Goal: Task Accomplishment & Management: Use online tool/utility

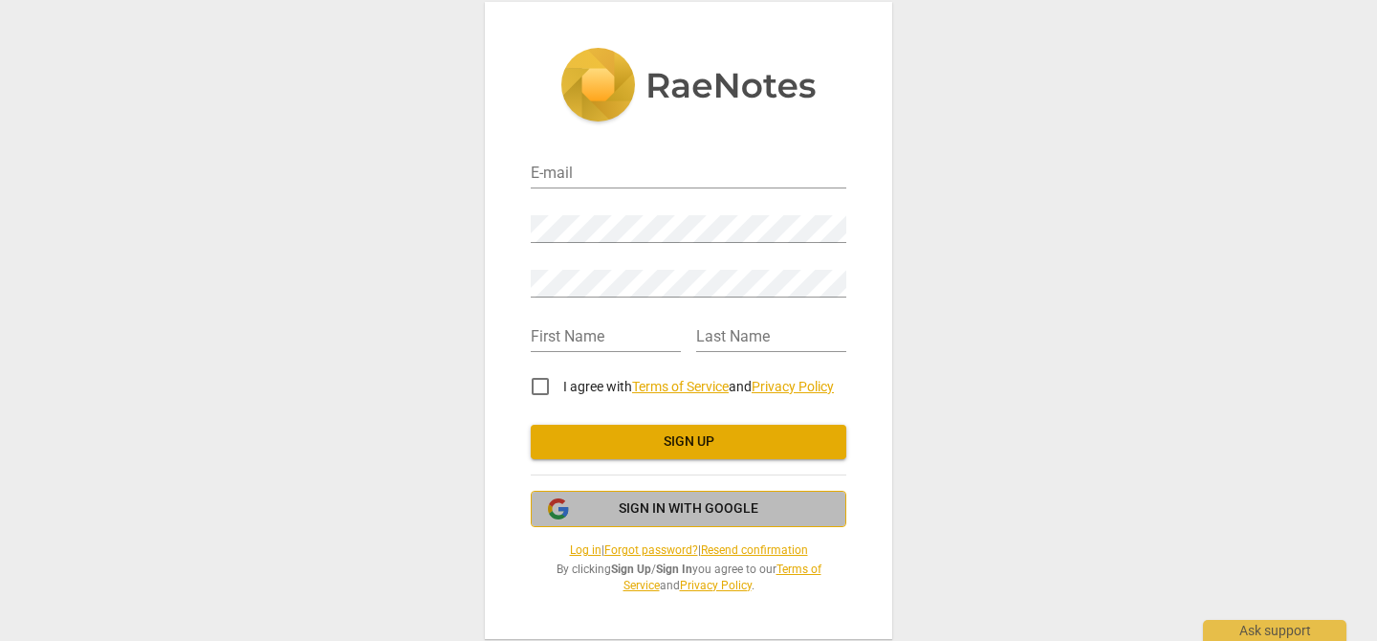
click at [741, 517] on span "Sign in with Google" at bounding box center [689, 508] width 140 height 19
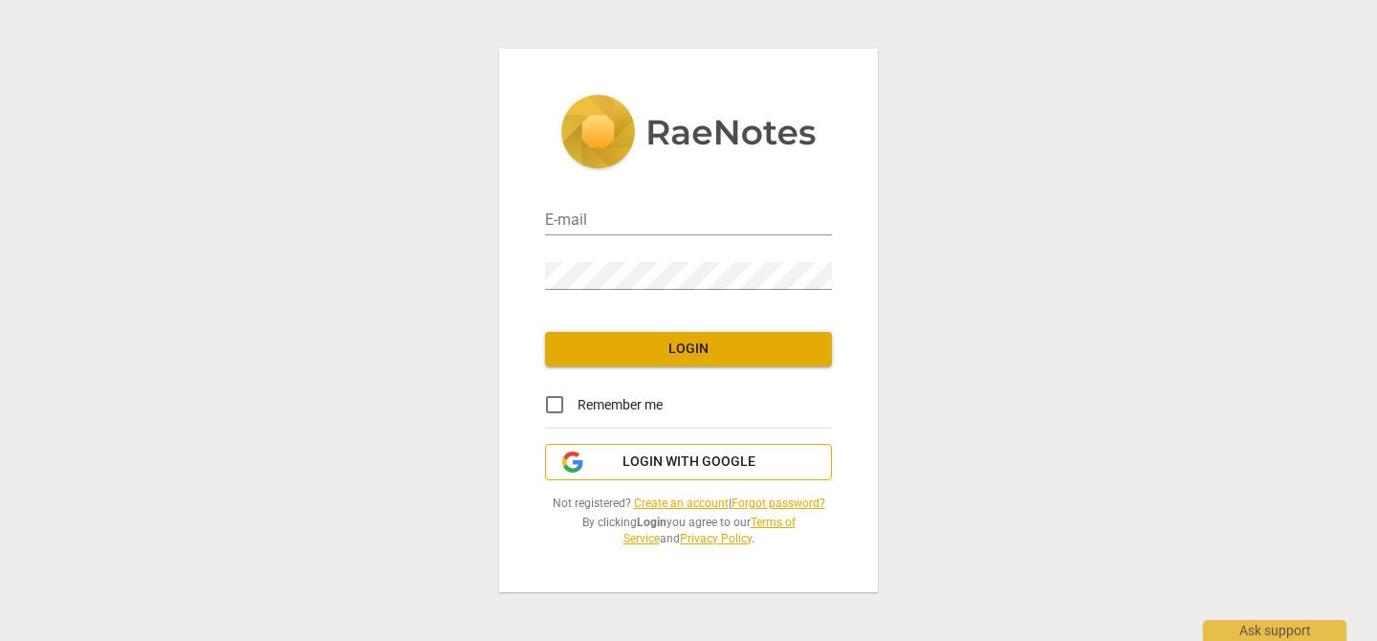
click at [724, 452] on span "Login with Google" at bounding box center [689, 461] width 133 height 19
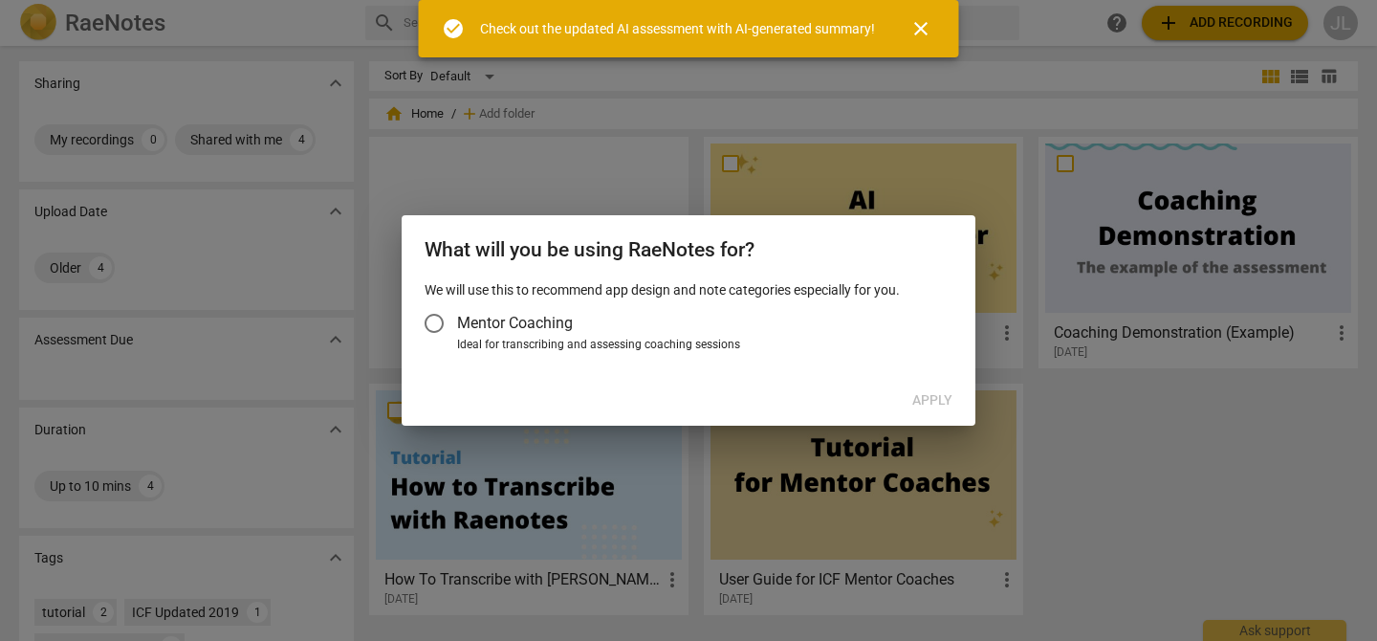
click at [547, 328] on span "Mentor Coaching" at bounding box center [515, 323] width 116 height 22
click at [457, 328] on input "Mentor Coaching" at bounding box center [434, 323] width 46 height 46
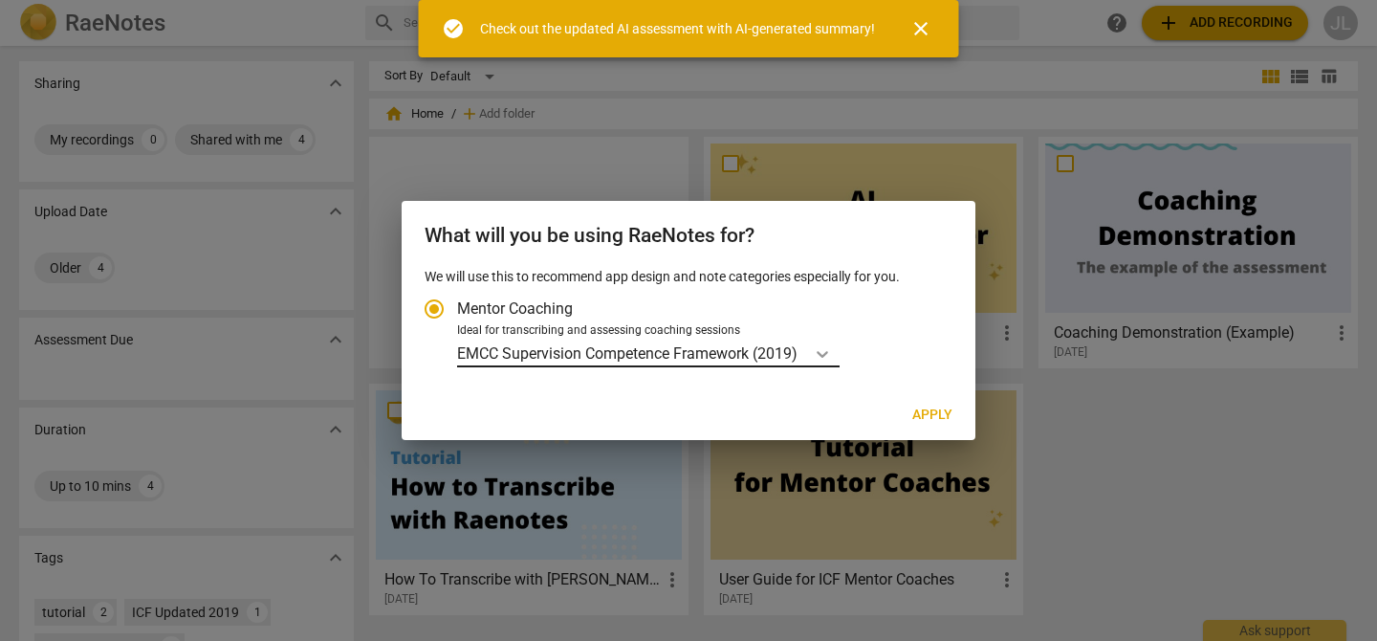
click at [819, 353] on icon "Account type" at bounding box center [822, 353] width 19 height 19
click at [0, 0] on input "Ideal for transcribing and assessing coaching sessions EMCC Supervision Compete…" at bounding box center [0, 0] width 0 height 0
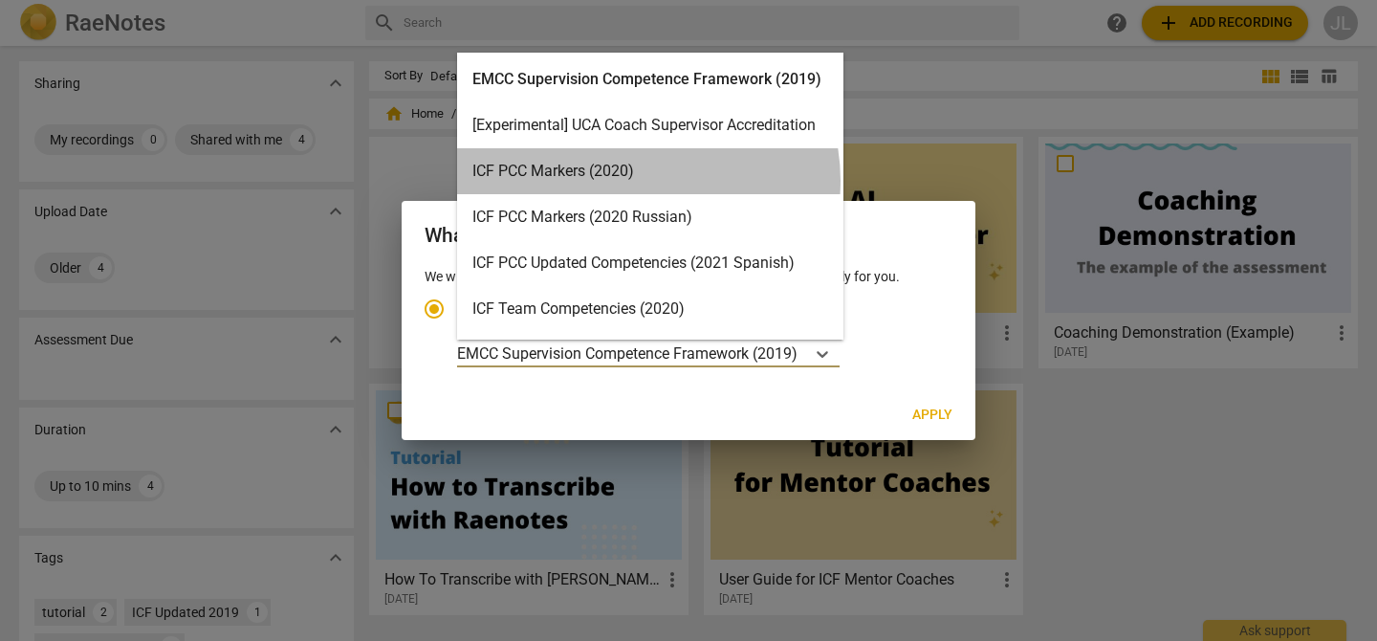
click at [635, 181] on div "ICF PCC Markers (2020)" at bounding box center [650, 171] width 386 height 46
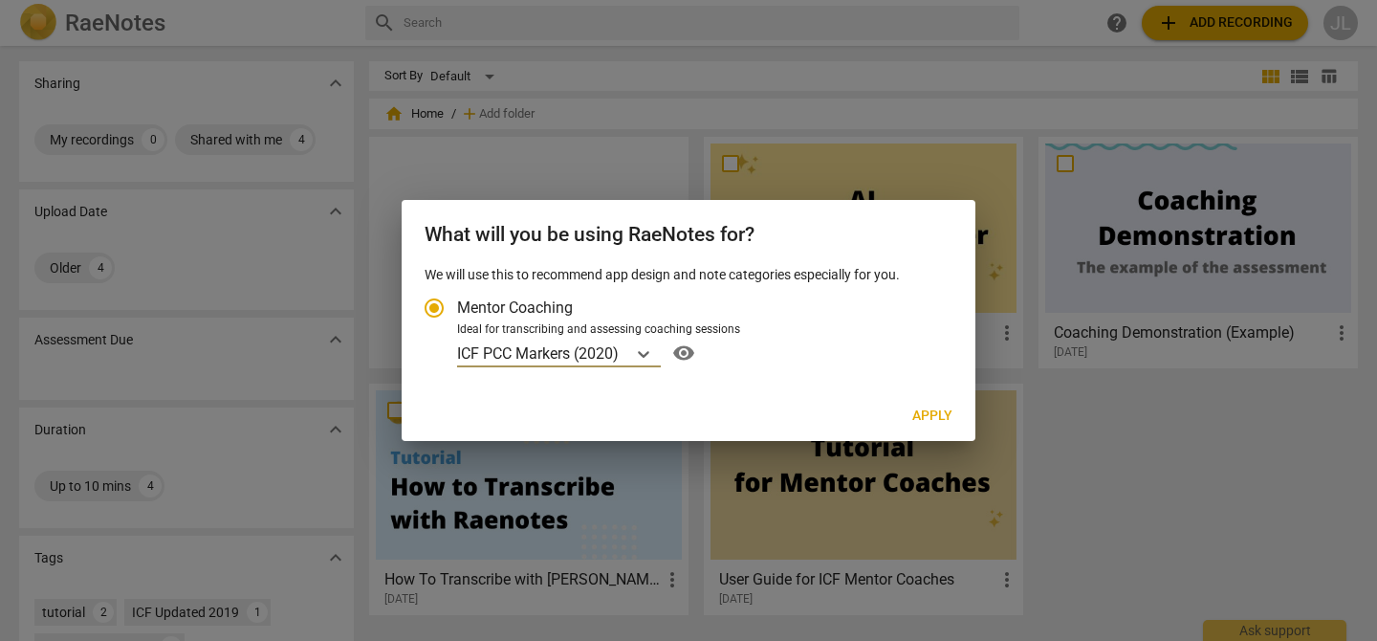
click at [923, 413] on span "Apply" at bounding box center [932, 415] width 40 height 19
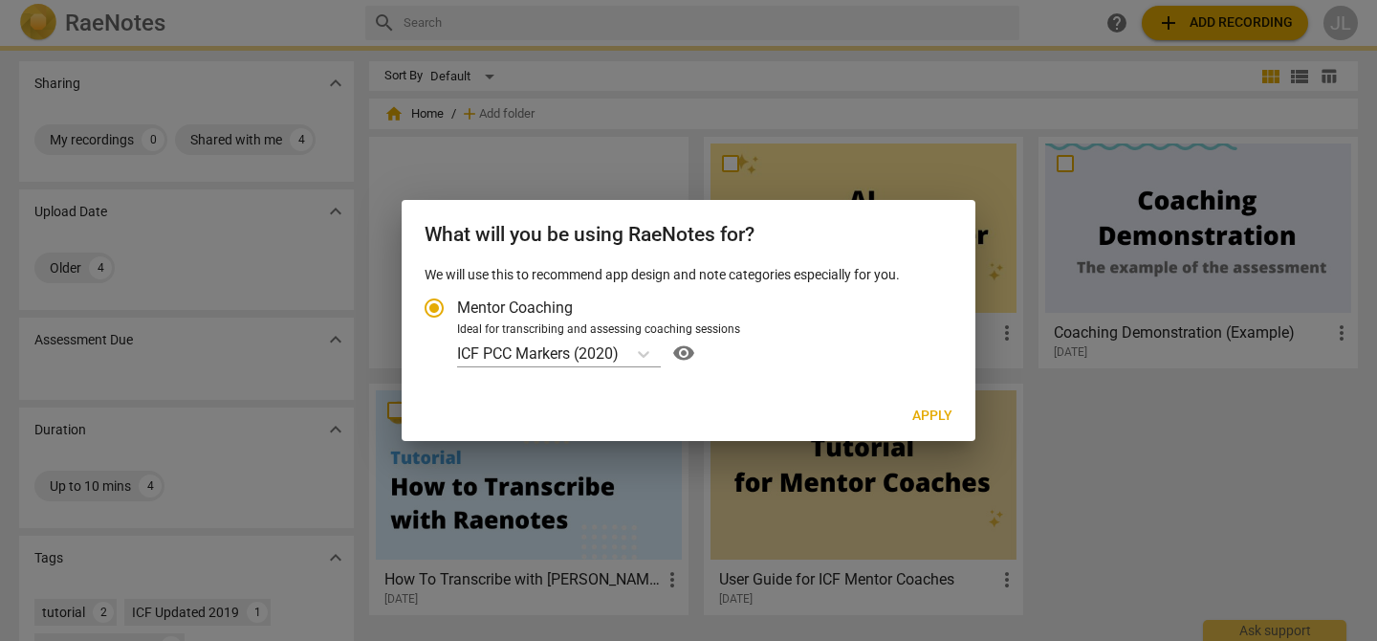
radio input "false"
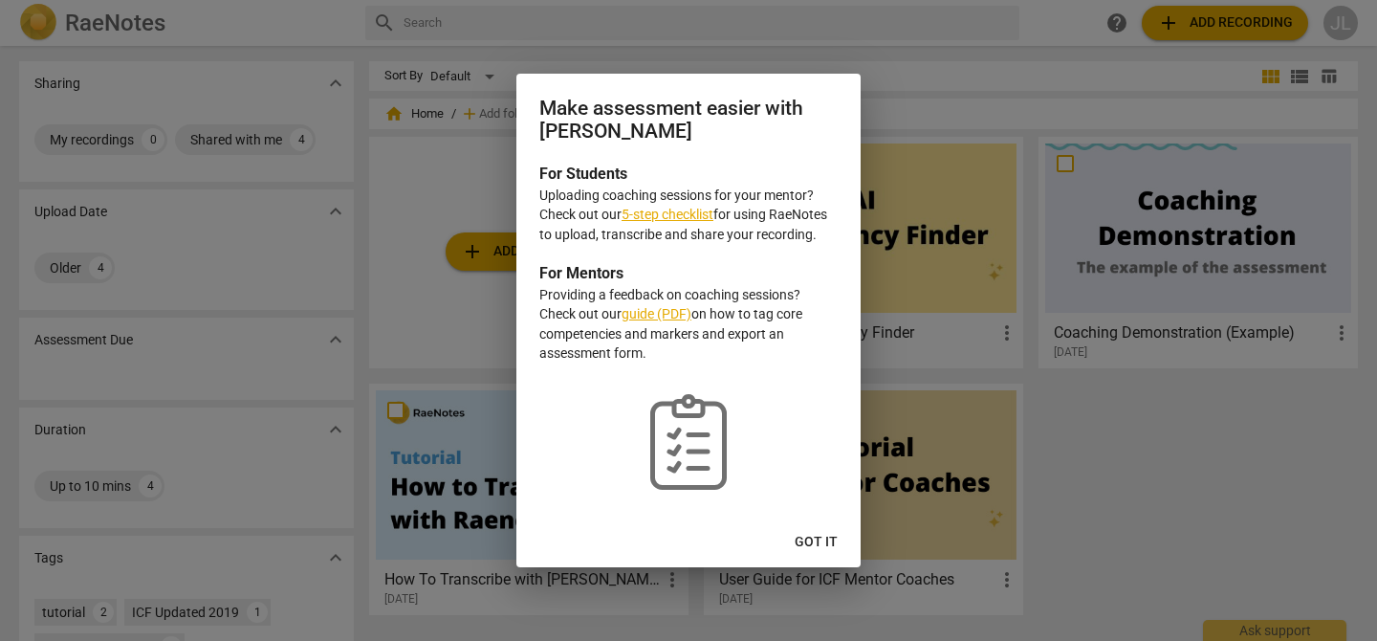
click at [836, 542] on span "Got it" at bounding box center [816, 542] width 43 height 19
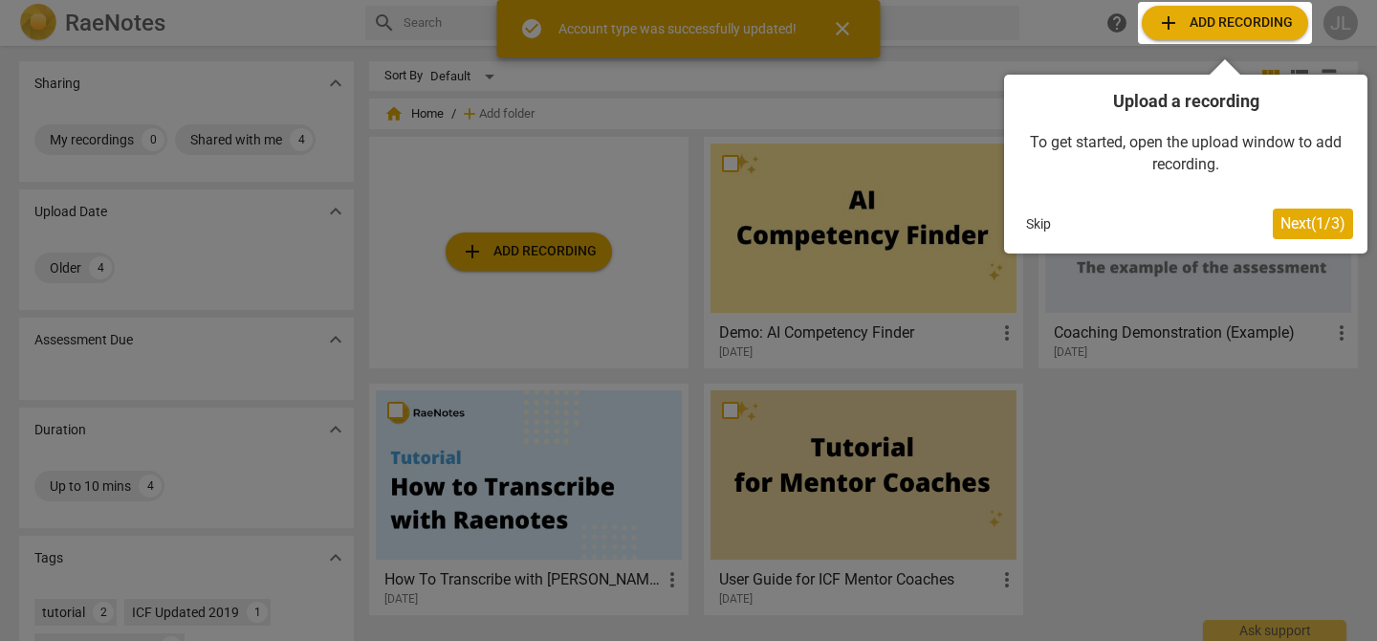
click at [575, 253] on div at bounding box center [688, 320] width 1377 height 641
click at [1045, 226] on button "Skip" at bounding box center [1038, 223] width 40 height 29
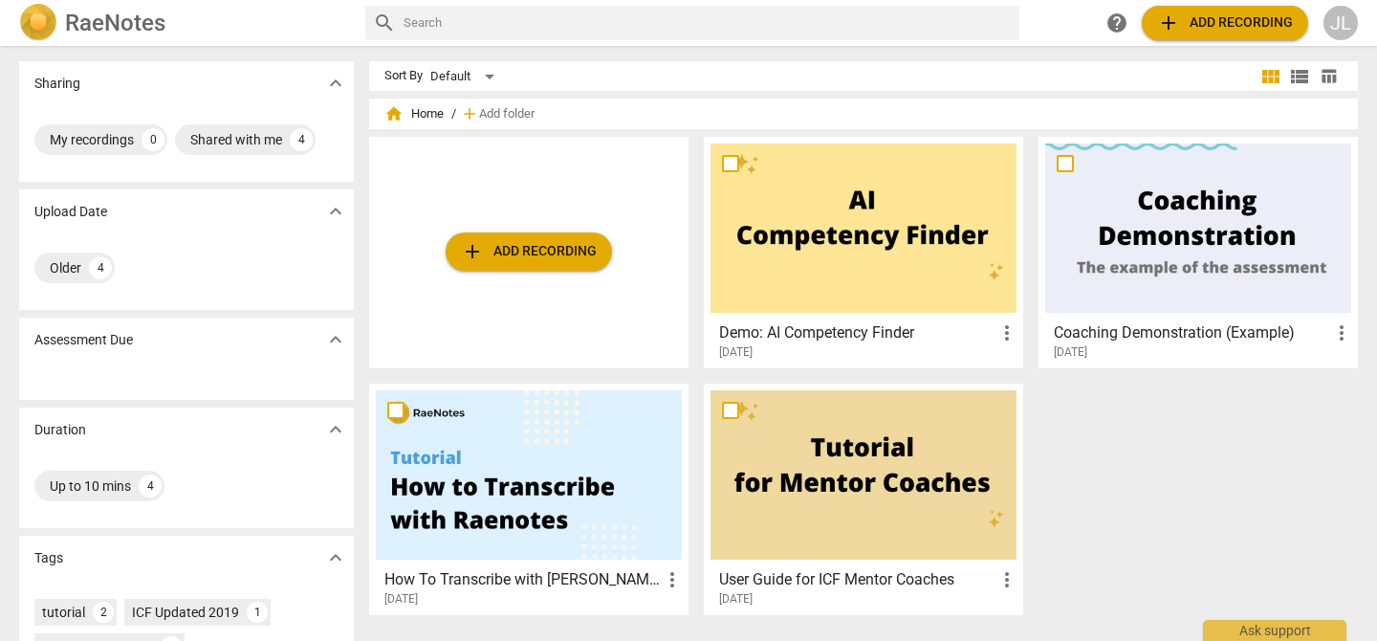
click at [553, 259] on span "add Add recording" at bounding box center [529, 251] width 136 height 23
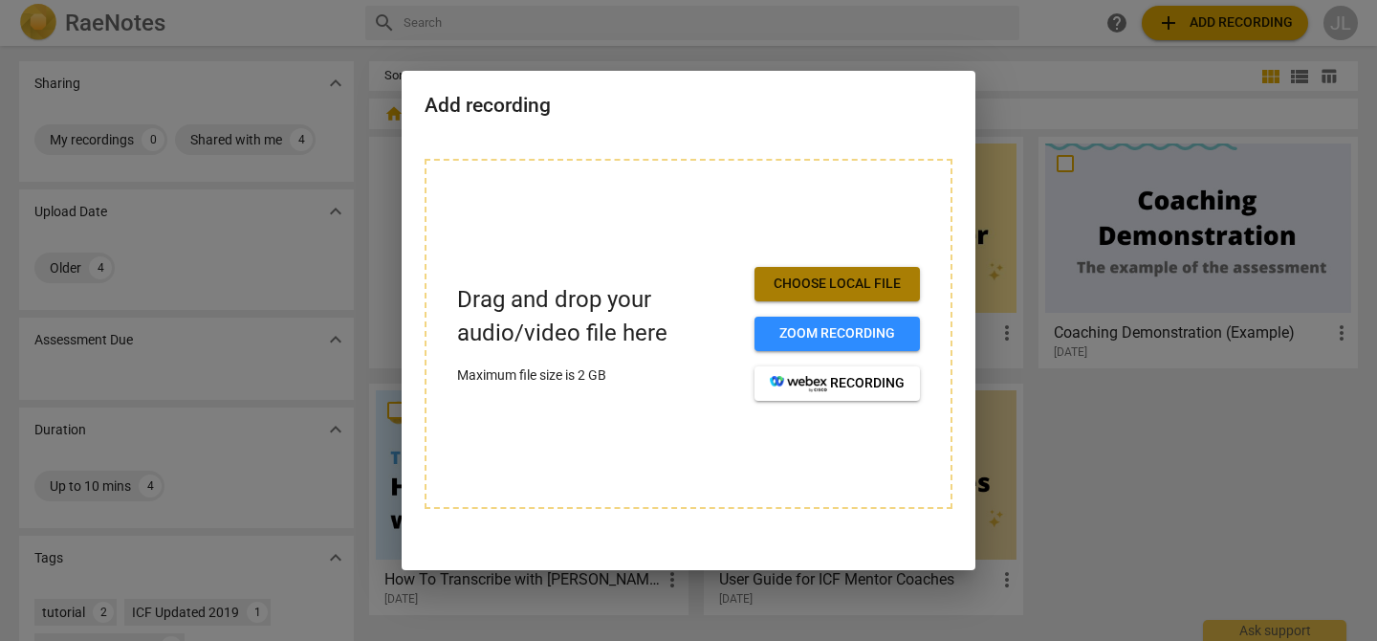
click at [865, 286] on span "Choose local file" at bounding box center [837, 283] width 135 height 19
click at [983, 55] on div at bounding box center [688, 320] width 1377 height 641
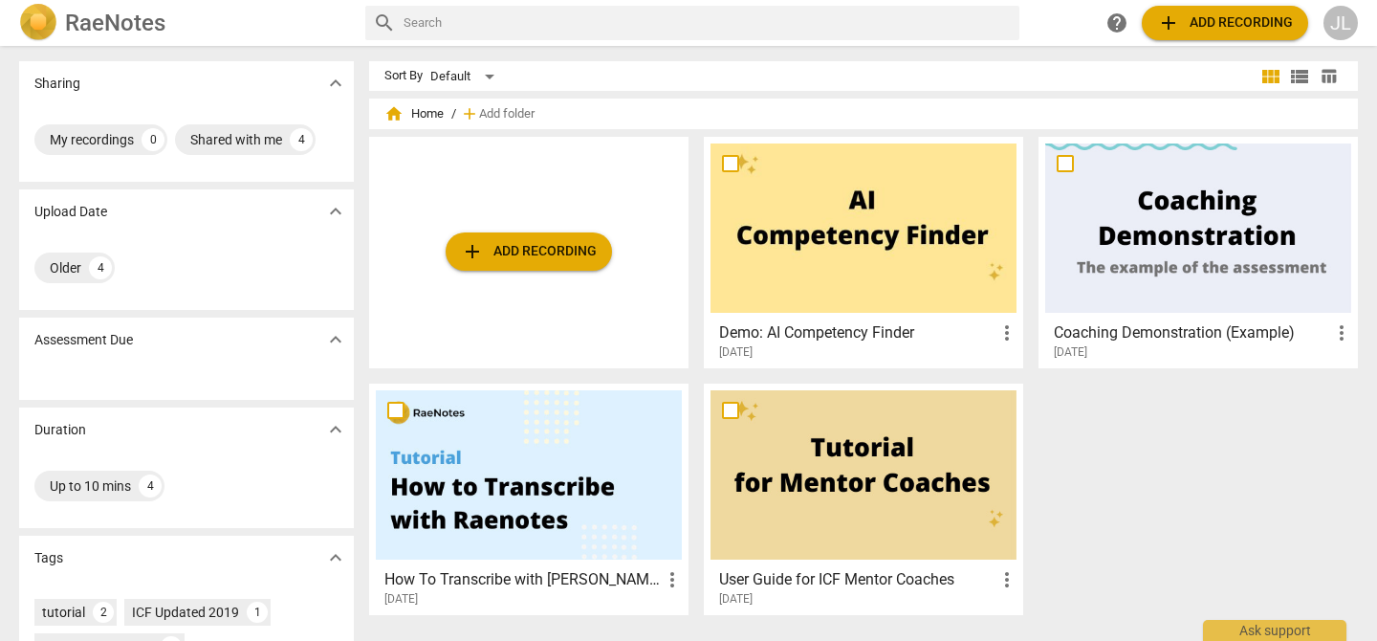
click at [900, 435] on div at bounding box center [863, 474] width 306 height 169
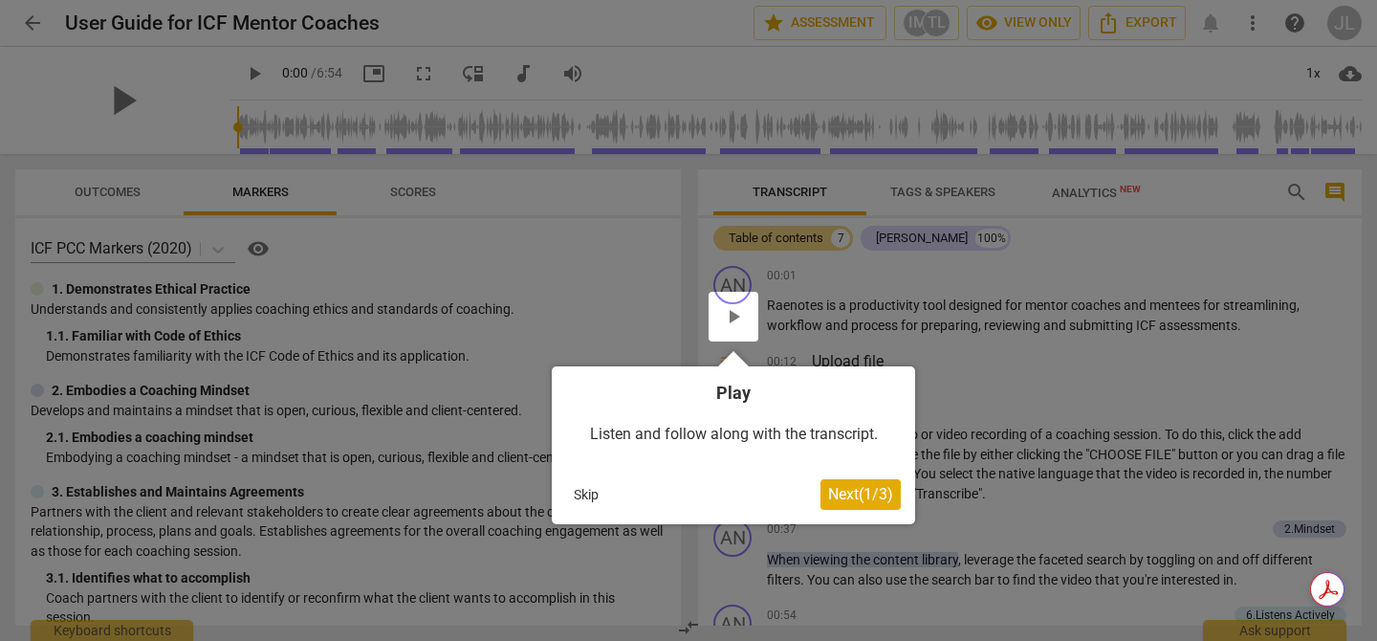
click at [864, 492] on span "Next ( 1 / 3 )" at bounding box center [860, 494] width 65 height 18
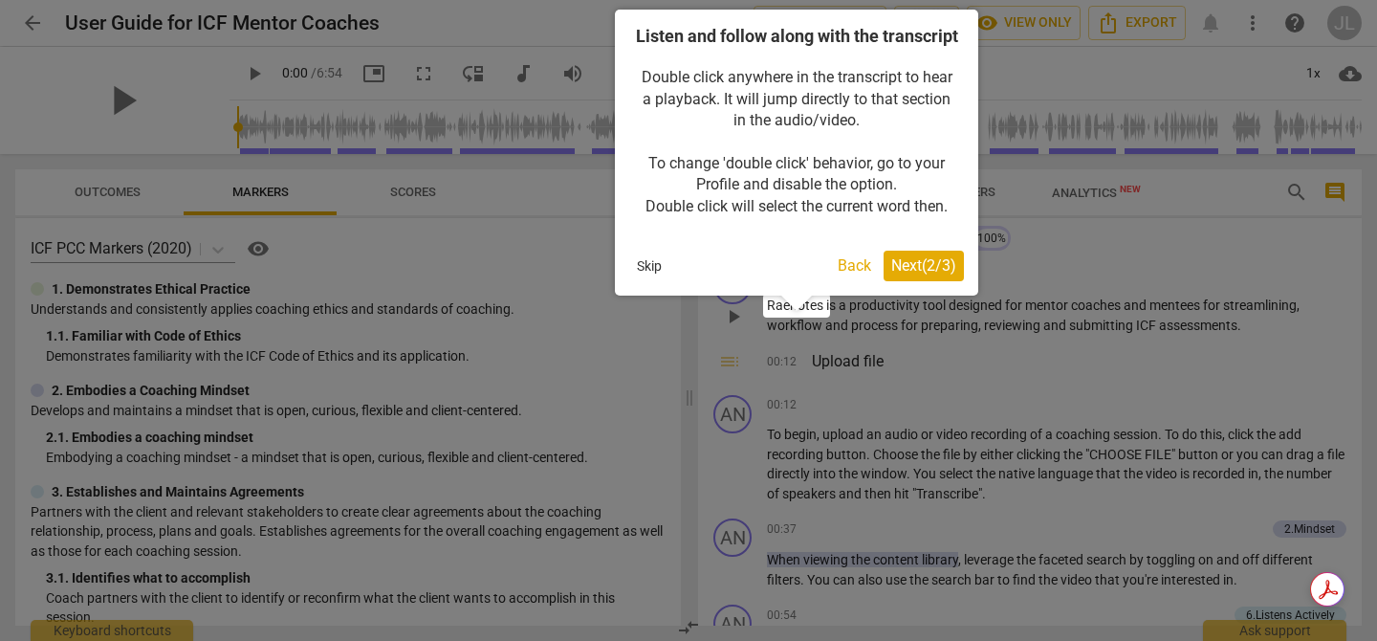
click at [909, 274] on span "Next ( 2 / 3 )" at bounding box center [923, 265] width 65 height 18
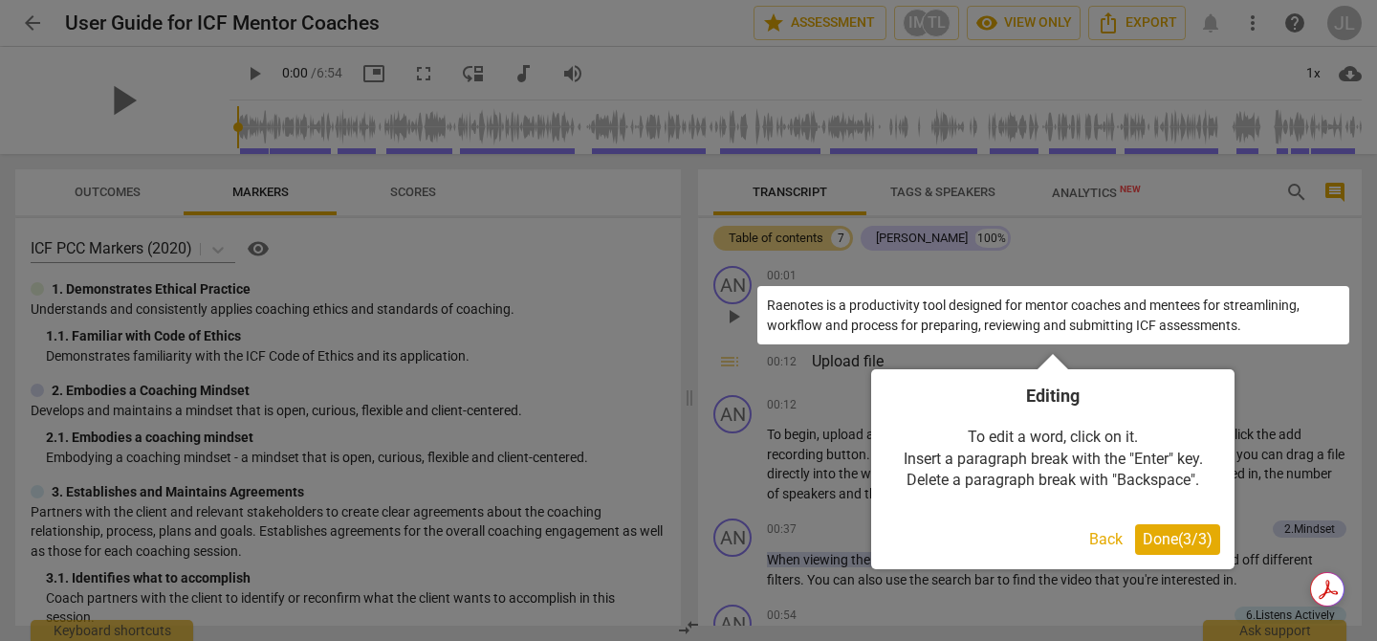
click at [1170, 531] on span "Done ( 3 / 3 )" at bounding box center [1178, 539] width 70 height 18
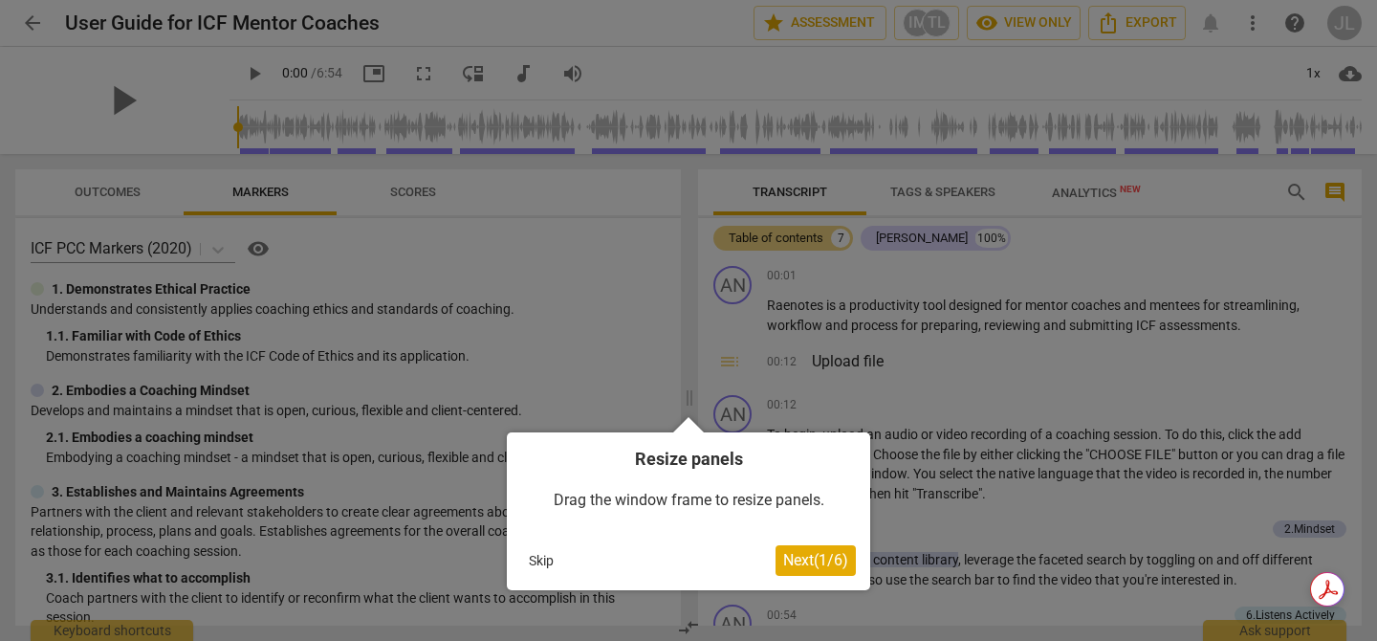
click at [824, 568] on span "Next ( 1 / 6 )" at bounding box center [815, 560] width 65 height 18
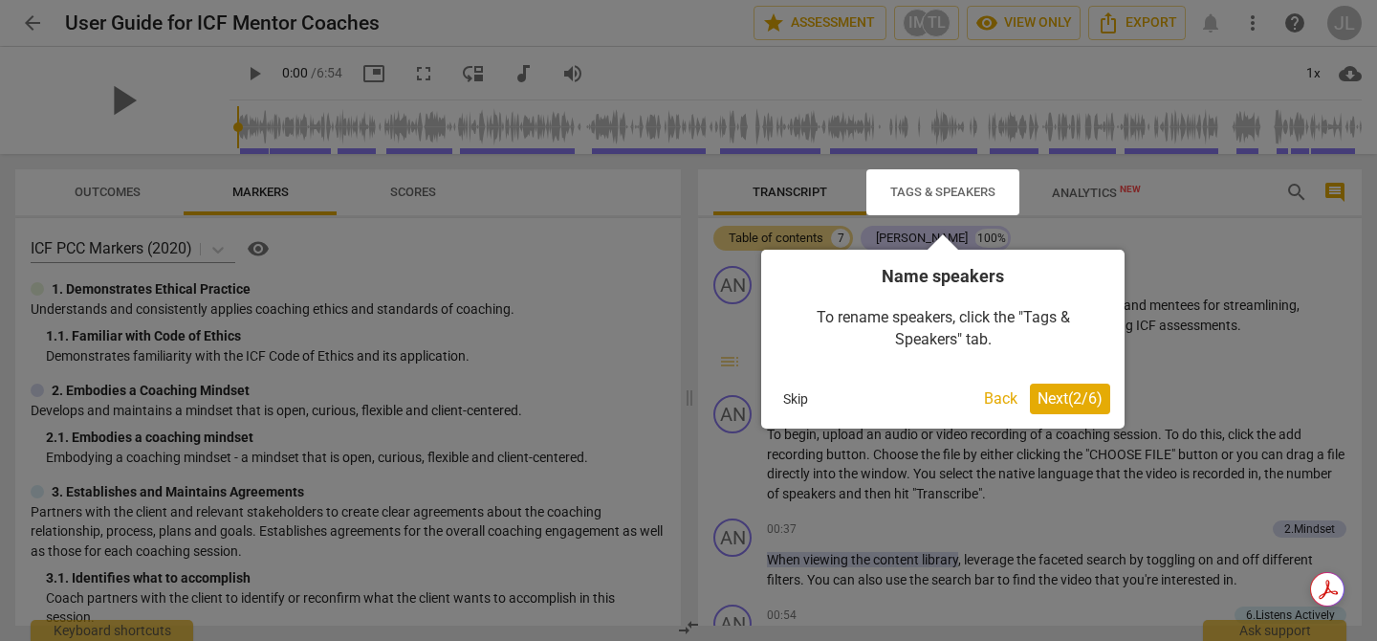
click at [801, 402] on button "Skip" at bounding box center [796, 398] width 40 height 29
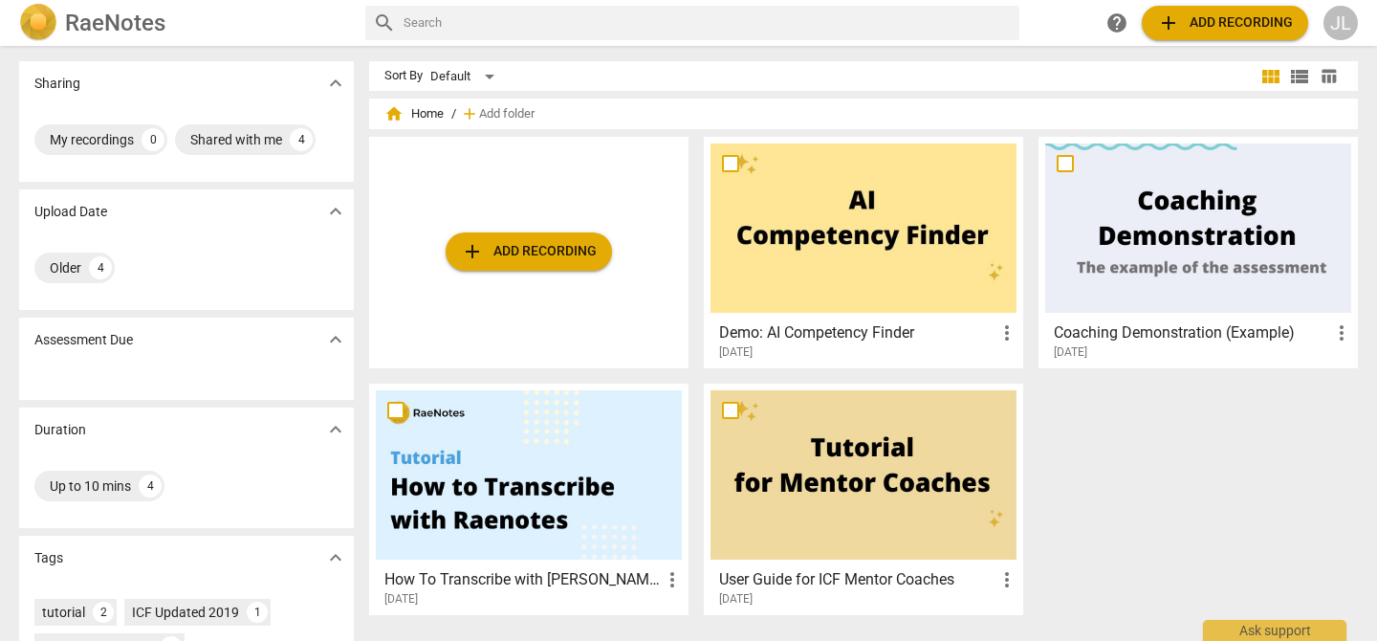
click at [1174, 26] on span "add" at bounding box center [1168, 22] width 23 height 23
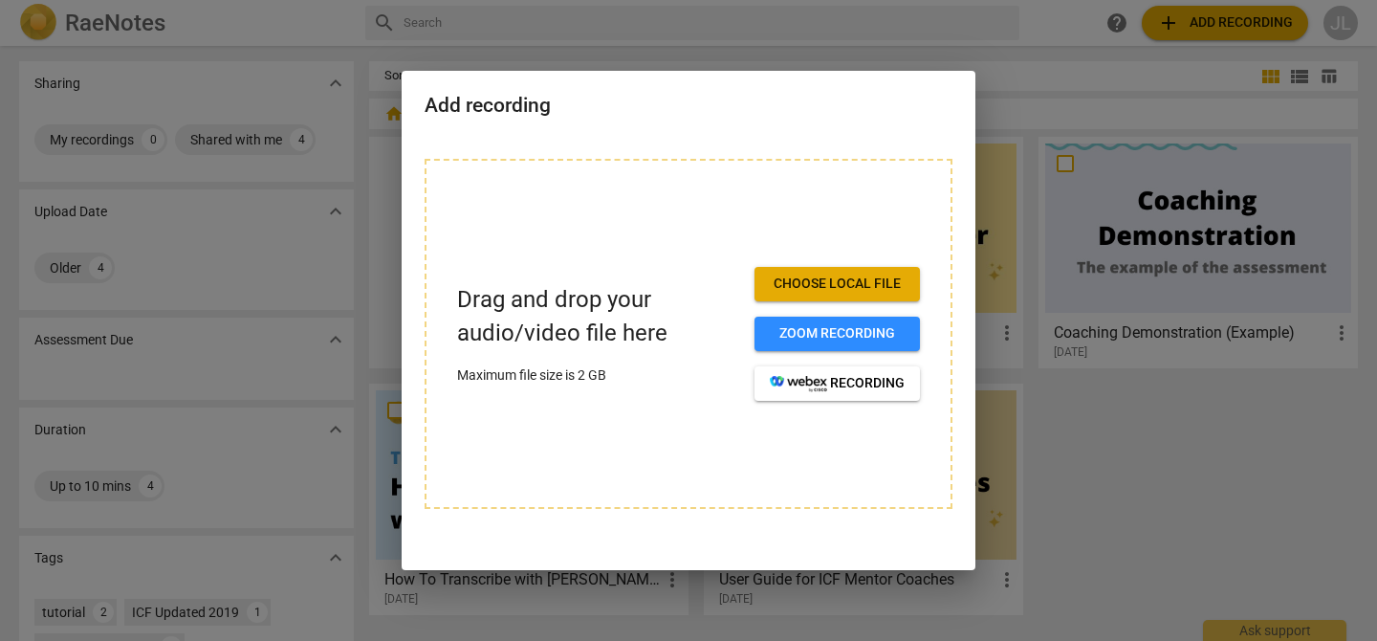
click at [828, 120] on div "Add recording" at bounding box center [689, 104] width 574 height 66
click at [1160, 445] on div at bounding box center [688, 320] width 1377 height 641
